Goal: Find specific page/section: Find specific page/section

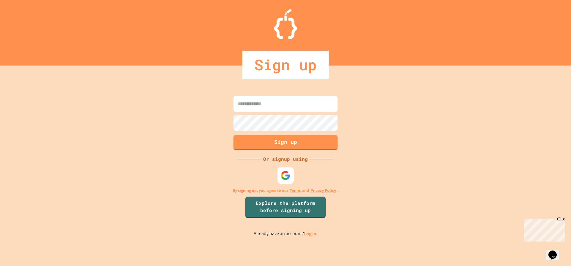
click at [285, 177] on img at bounding box center [286, 175] width 10 height 10
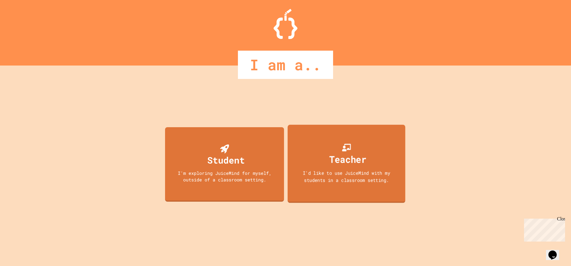
click at [335, 176] on div "I'd like to use JuiceMind with my students in a classroom setting." at bounding box center [347, 176] width 106 height 14
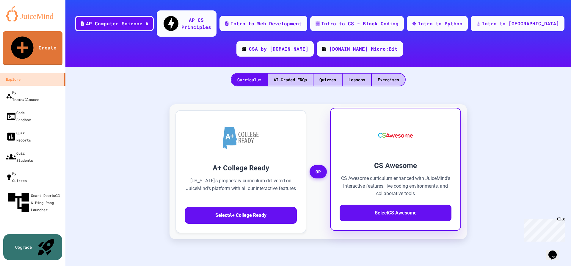
scroll to position [60, 0]
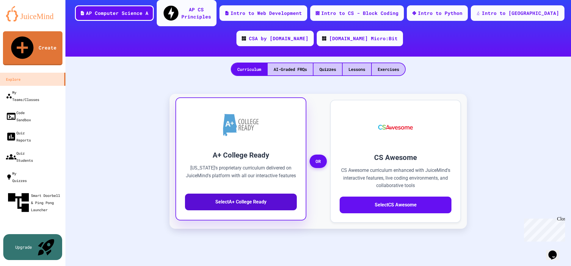
click at [273, 197] on button "Select A+ College Ready" at bounding box center [241, 201] width 112 height 17
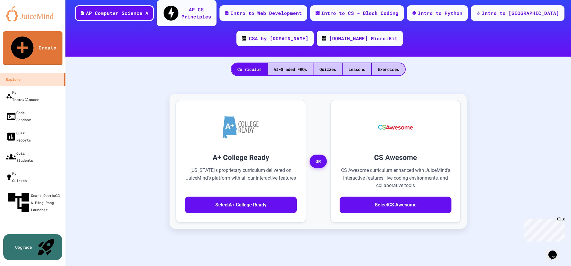
click at [0, 265] on icon "button" at bounding box center [0, 270] width 0 height 0
click at [318, 63] on div "Quizzes" at bounding box center [328, 69] width 29 height 12
